Goal: Use online tool/utility: Utilize a website feature to perform a specific function

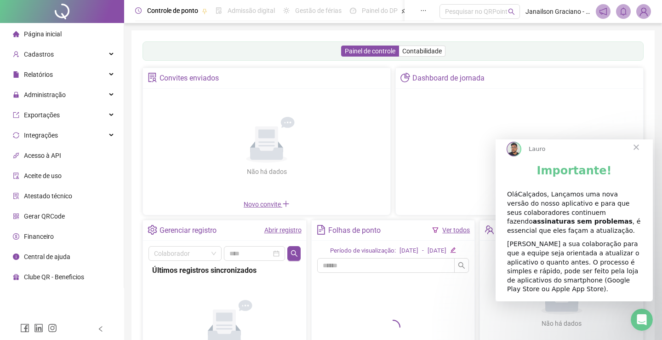
click at [643, 155] on span "Fechar" at bounding box center [636, 147] width 33 height 33
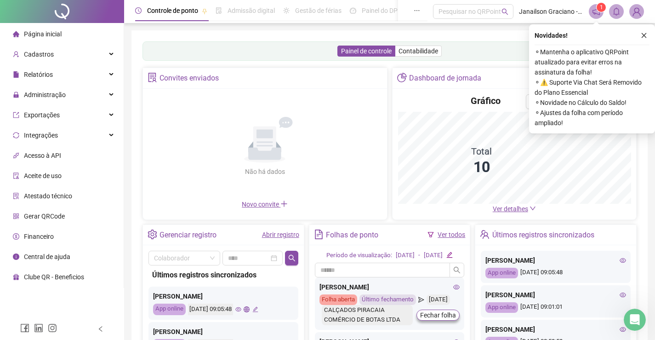
click at [52, 219] on span "Gerar QRCode" at bounding box center [44, 215] width 41 height 7
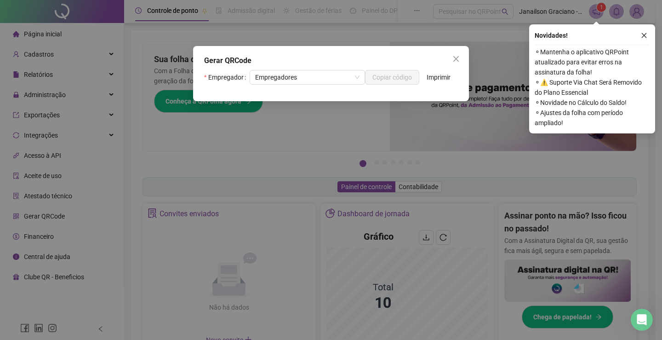
click at [302, 88] on div "Empregador Empregadores Copiar código Imprimir" at bounding box center [331, 81] width 254 height 22
click at [309, 77] on span "Empregadores" at bounding box center [307, 77] width 104 height 14
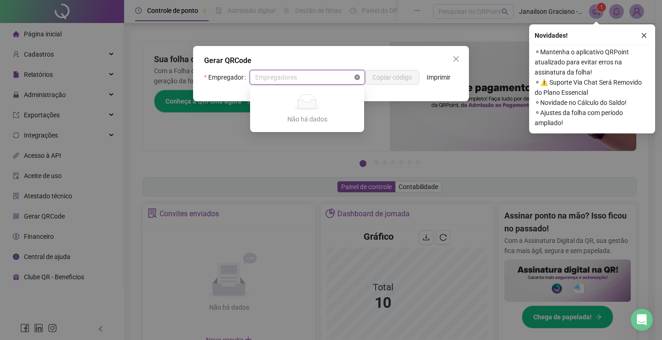
click at [358, 78] on icon "close-circle" at bounding box center [358, 77] width 6 height 6
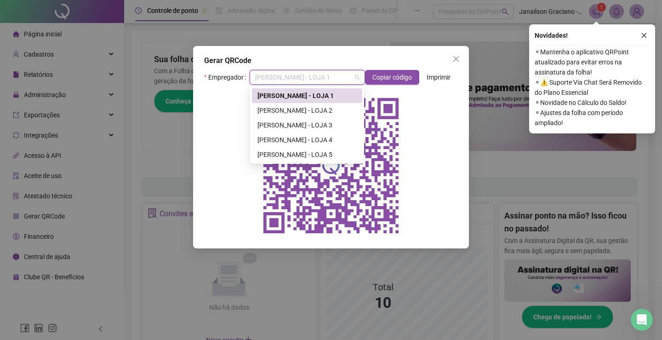
click at [458, 56] on icon "close" at bounding box center [455, 58] width 7 height 7
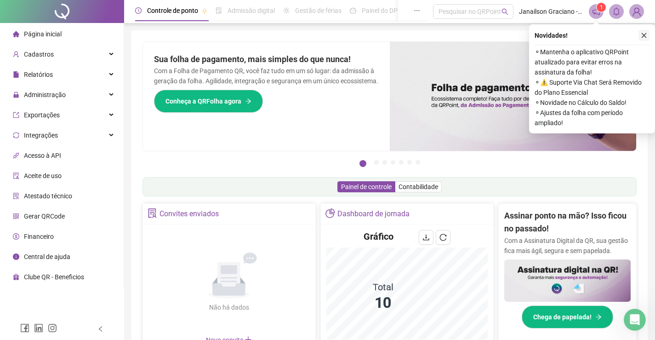
click at [641, 34] on icon "close" at bounding box center [644, 35] width 6 height 6
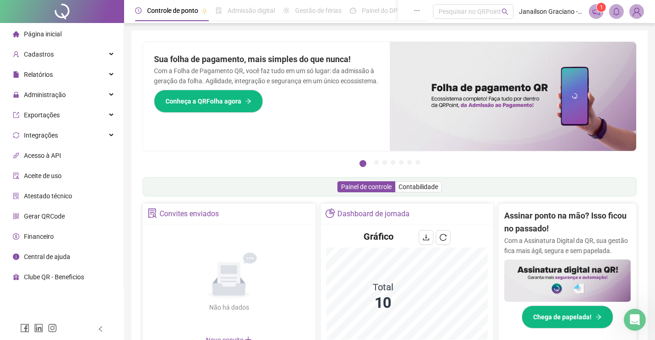
click at [633, 11] on img at bounding box center [637, 12] width 14 height 14
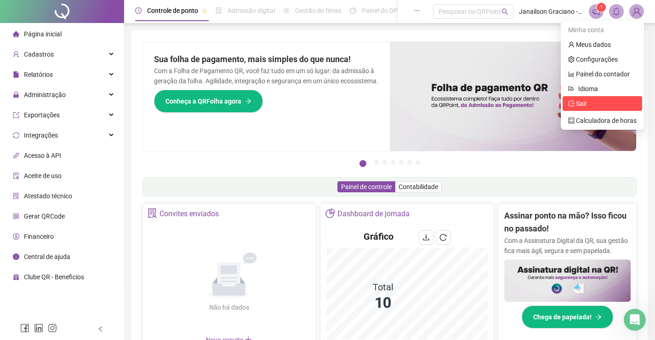
click at [597, 107] on span "Sair" at bounding box center [602, 103] width 69 height 10
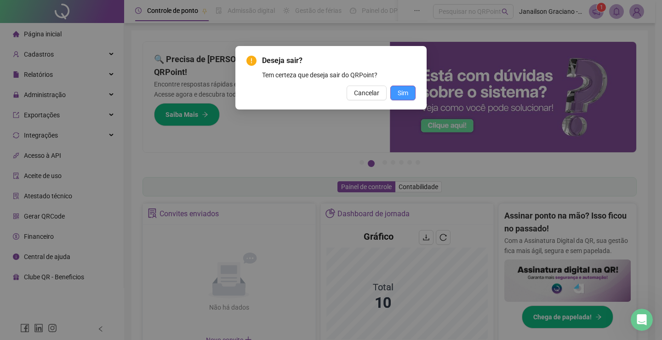
click at [406, 93] on span "Sim" at bounding box center [403, 93] width 11 height 10
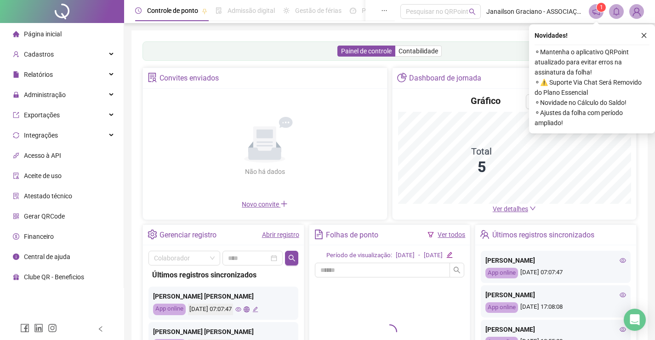
click at [49, 217] on span "Gerar QRCode" at bounding box center [44, 215] width 41 height 7
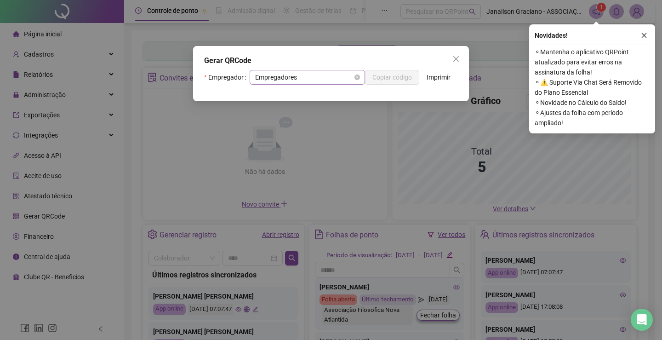
click at [363, 71] on div "Empregadores" at bounding box center [307, 77] width 115 height 15
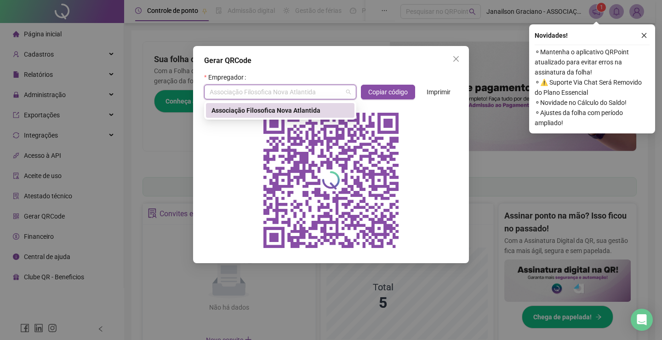
click at [325, 63] on div "Gerar QRCode" at bounding box center [331, 60] width 254 height 11
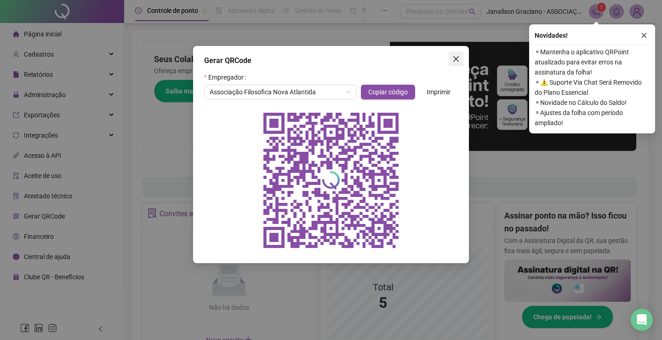
click at [456, 57] on icon "close" at bounding box center [455, 58] width 7 height 7
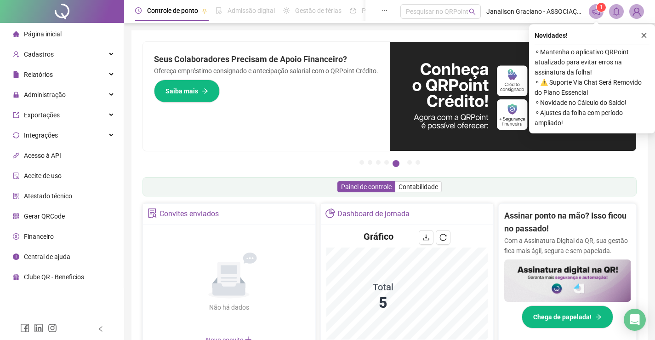
click at [641, 32] on button "button" at bounding box center [644, 35] width 11 height 11
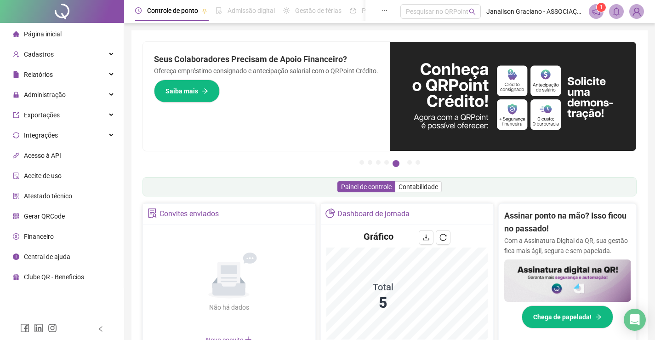
click at [639, 12] on img at bounding box center [637, 12] width 14 height 14
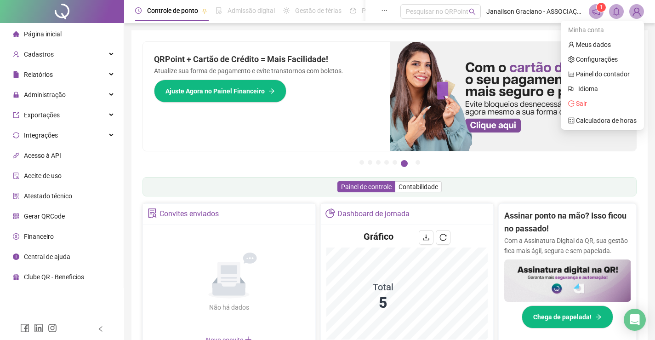
click at [49, 214] on span "Gerar QRCode" at bounding box center [44, 215] width 41 height 7
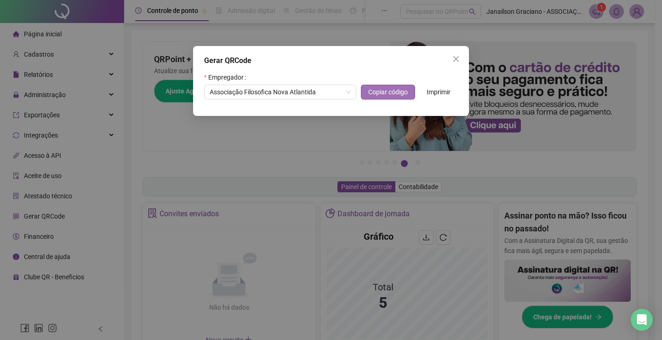
click at [381, 96] on span "Copiar código" at bounding box center [388, 92] width 40 height 10
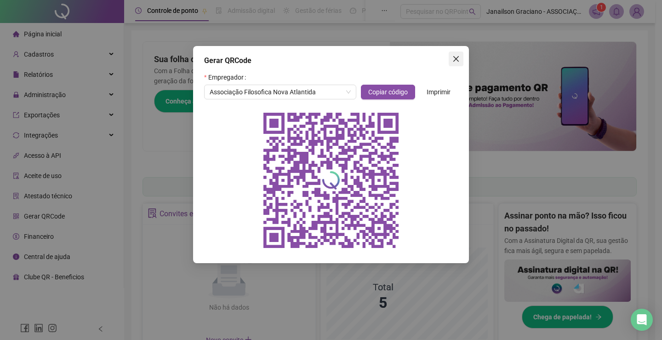
click at [452, 61] on icon "close" at bounding box center [455, 58] width 7 height 7
